Goal: Find contact information: Obtain details needed to contact an individual or organization

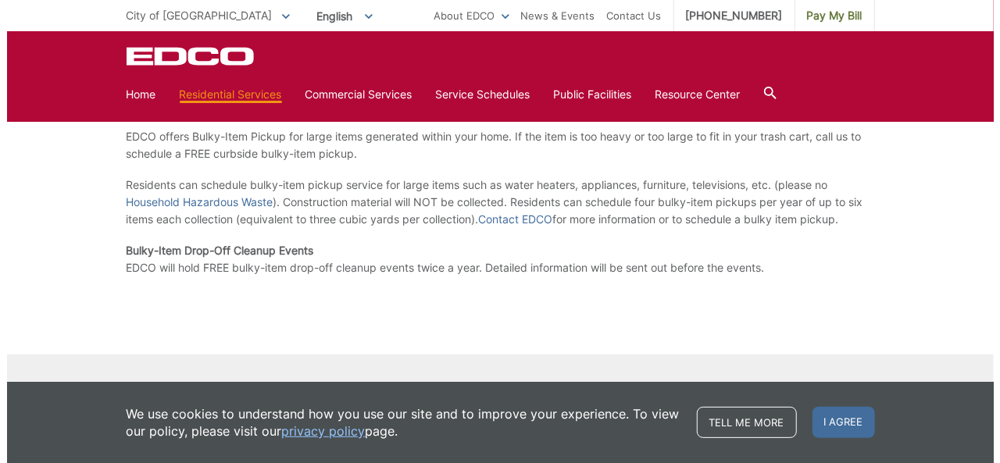
scroll to position [370, 0]
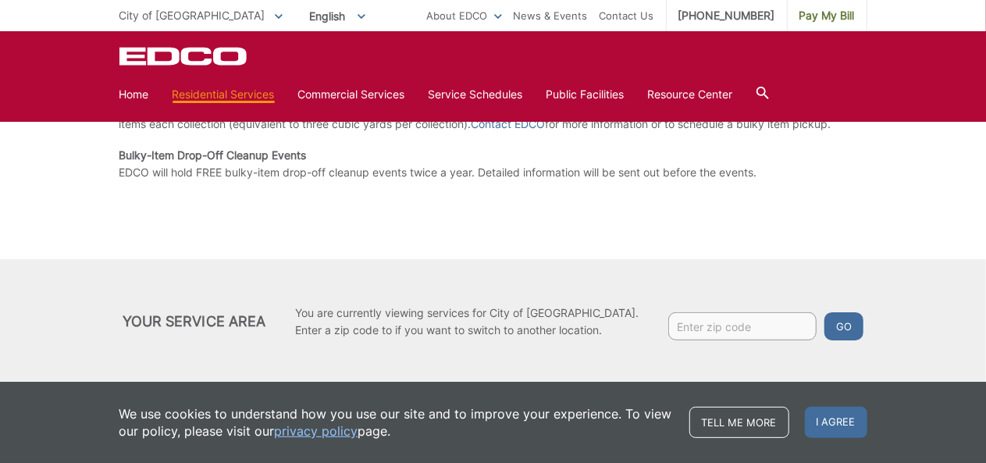
click at [687, 332] on input "Enter zip code" at bounding box center [743, 326] width 148 height 28
type input "92021"
click at [825, 317] on button "Go" at bounding box center [844, 326] width 39 height 28
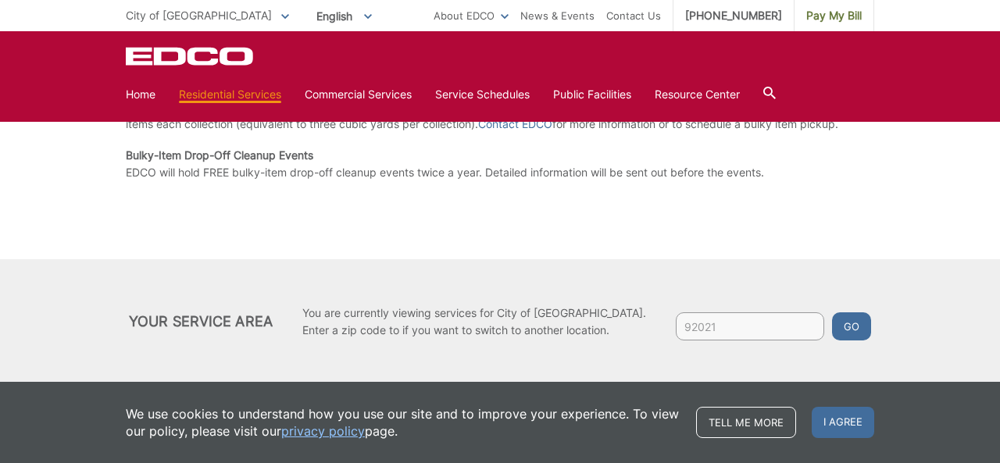
click at [0, 0] on div "In order to provide you with the specific service information regarding your co…" at bounding box center [0, 0] width 0 height 0
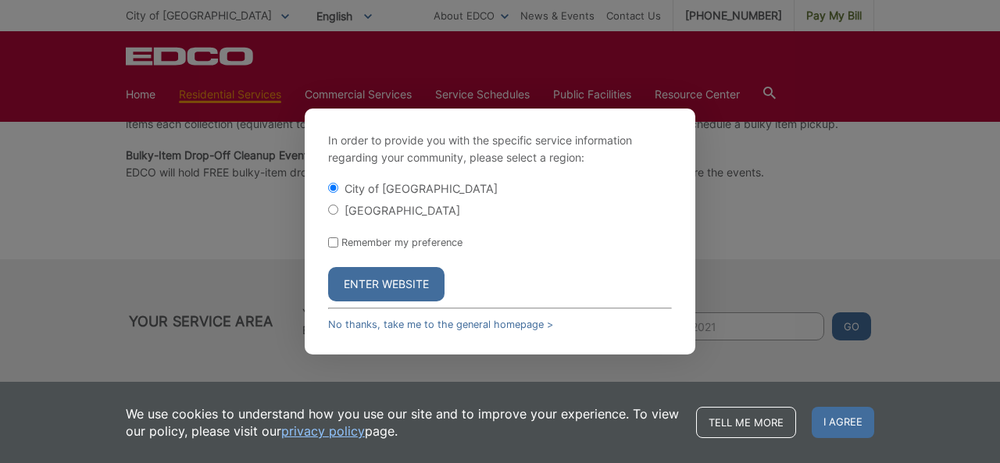
click at [355, 279] on button "Enter Website" at bounding box center [386, 284] width 116 height 34
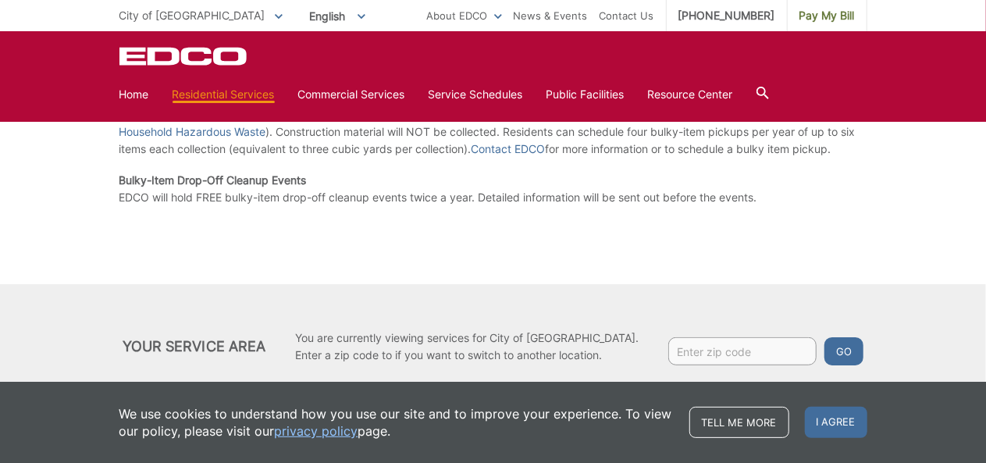
scroll to position [370, 0]
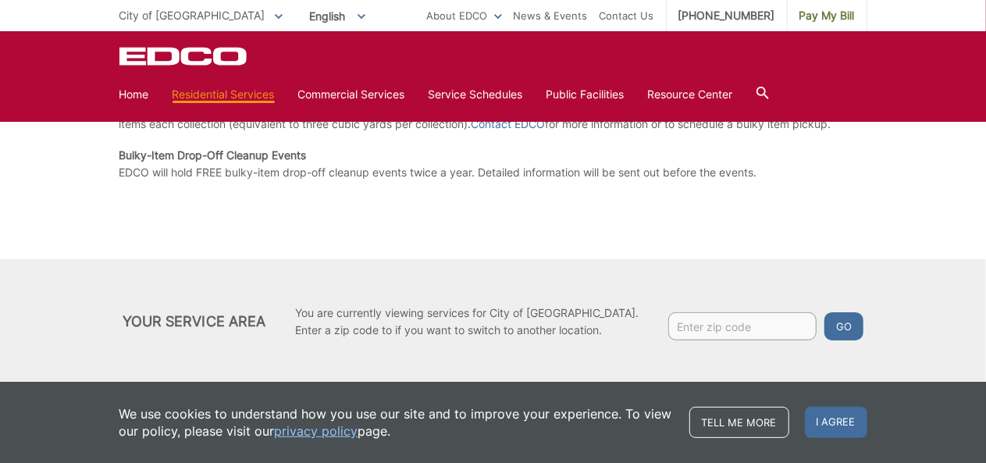
click at [755, 320] on input "Enter zip code" at bounding box center [743, 326] width 148 height 28
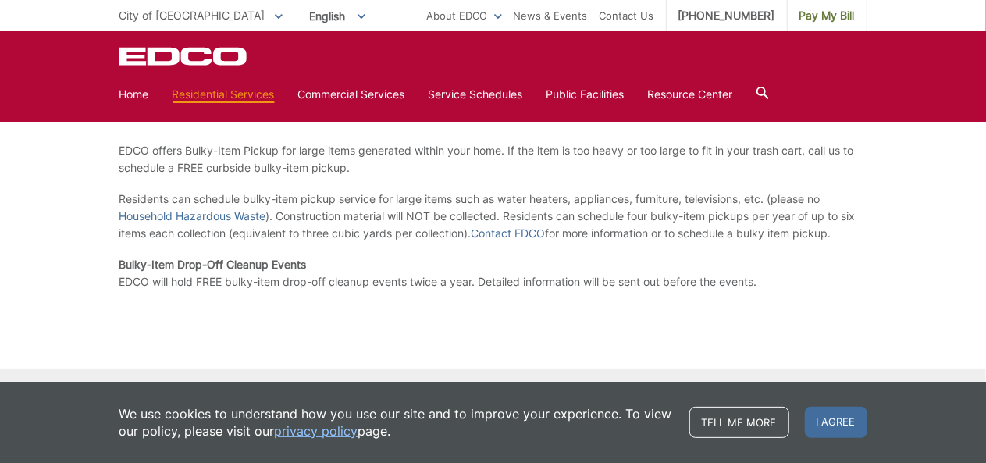
scroll to position [214, 0]
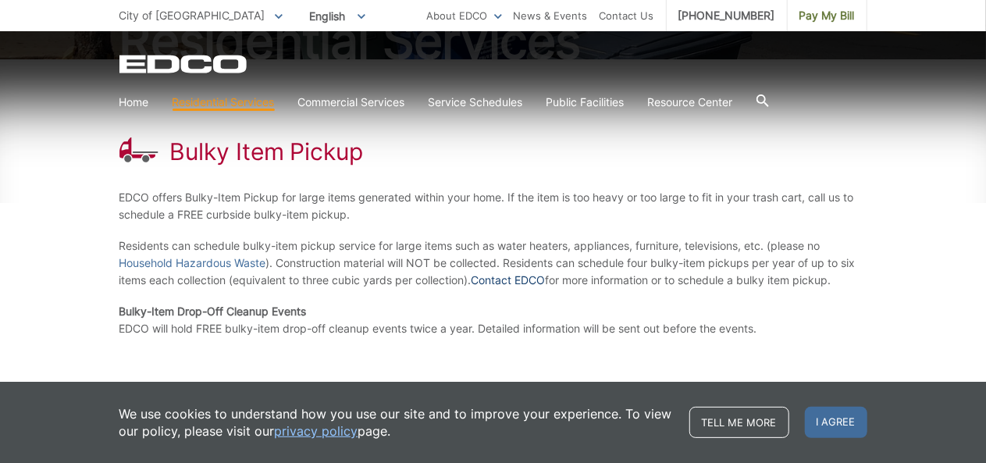
click at [519, 274] on link "Contact EDCO" at bounding box center [509, 280] width 74 height 17
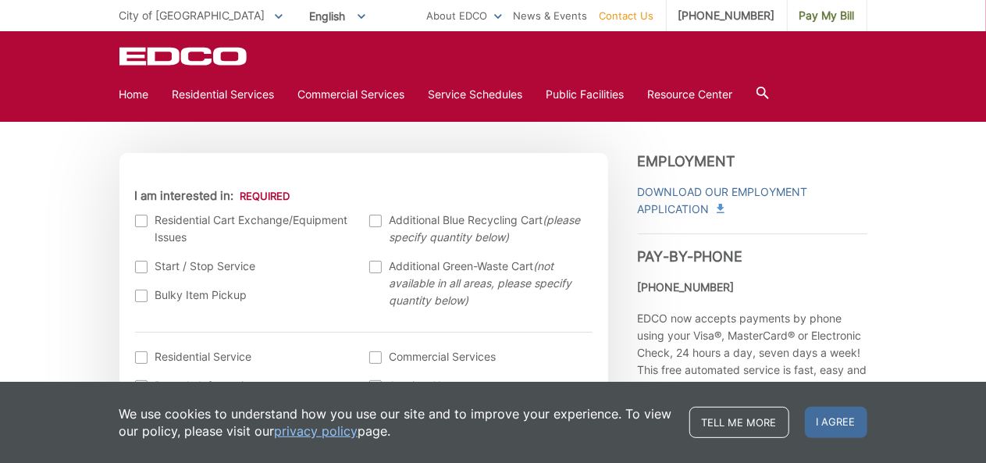
scroll to position [469, 0]
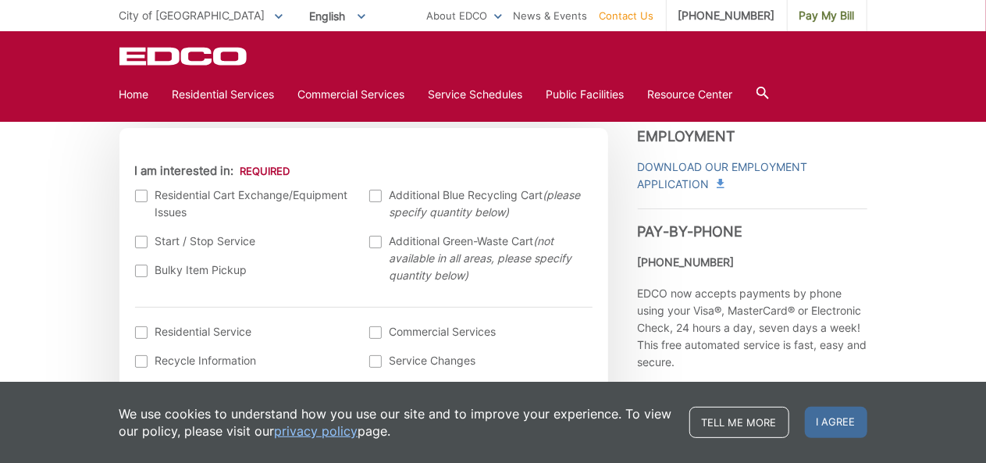
click at [152, 276] on label "Bulky Item Pickup" at bounding box center [244, 270] width 219 height 17
click at [144, 273] on div at bounding box center [141, 271] width 12 height 12
click at [0, 0] on input "Bulky Item Pickup" at bounding box center [0, 0] width 0 height 0
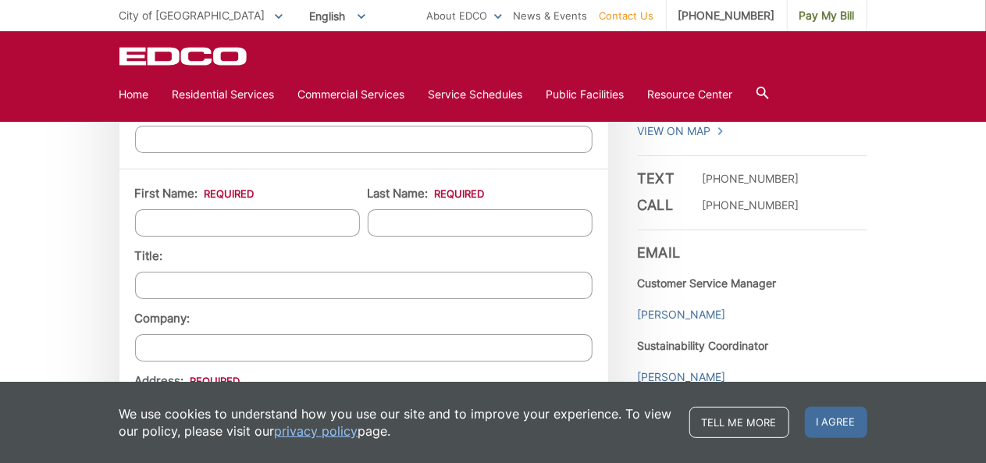
scroll to position [1250, 0]
